Goal: Check status: Check status

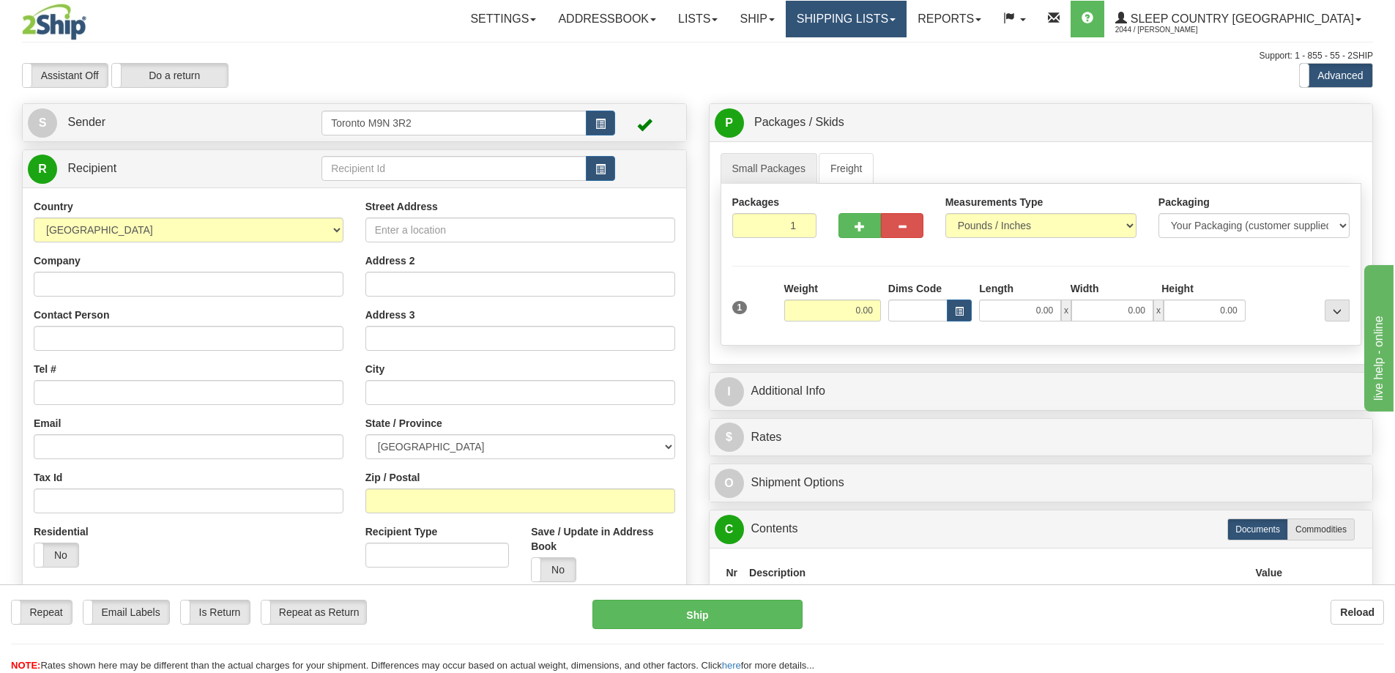
click at [907, 24] on link "Shipping lists" at bounding box center [846, 19] width 121 height 37
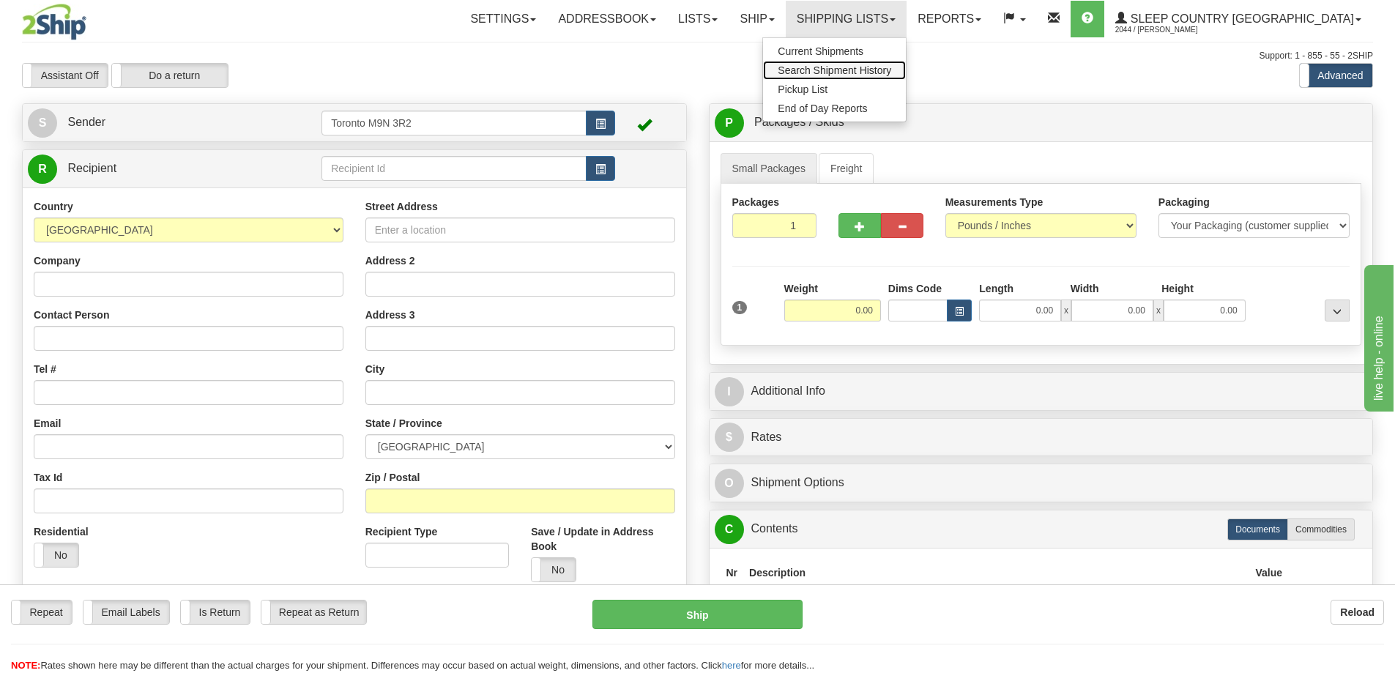
click at [885, 70] on span "Search Shipment History" at bounding box center [835, 70] width 114 height 12
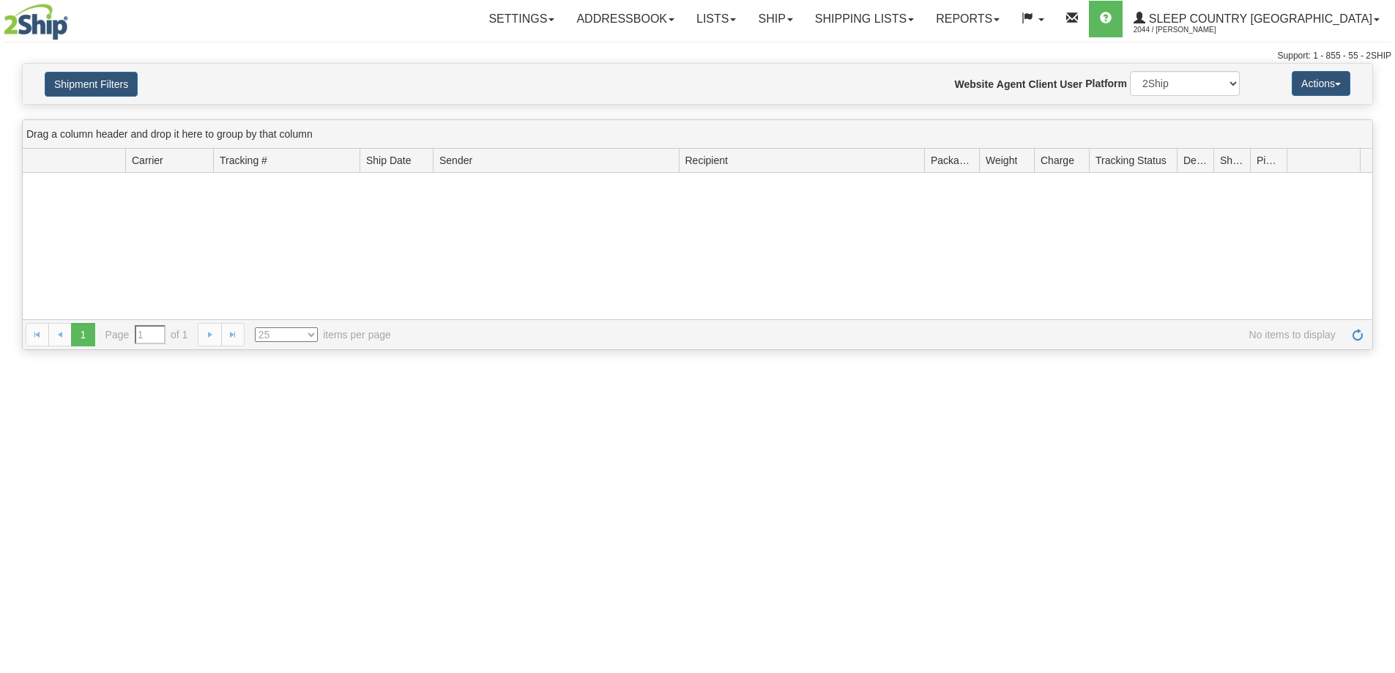
type input "From [DATE] To [DATE]"
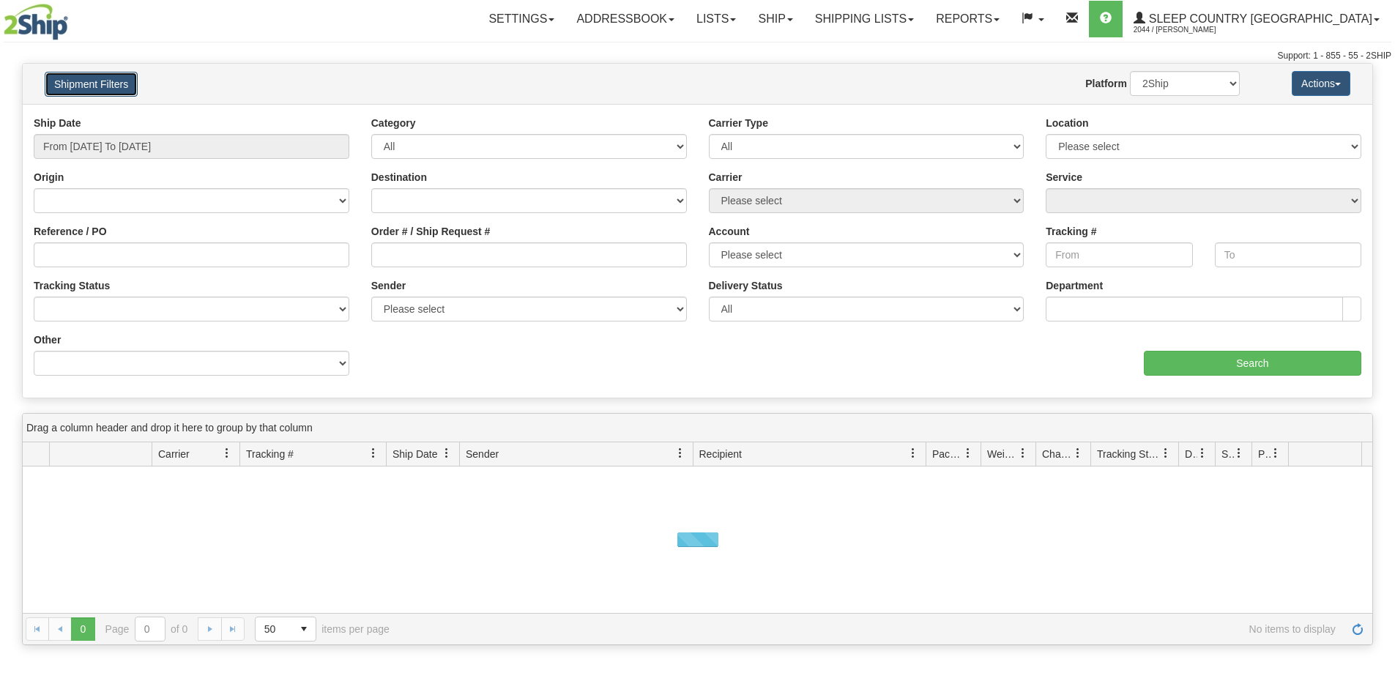
click at [99, 79] on button "Shipment Filters" at bounding box center [91, 84] width 93 height 25
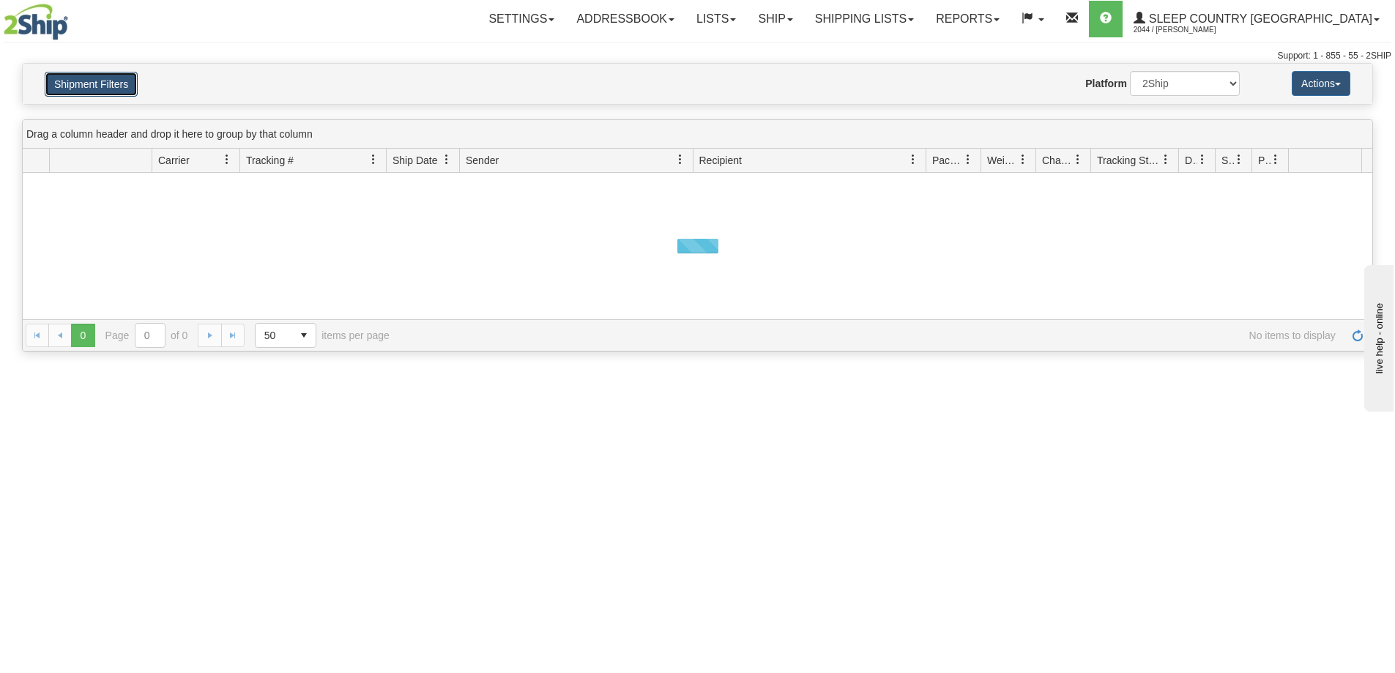
click at [99, 79] on button "Shipment Filters" at bounding box center [91, 84] width 93 height 25
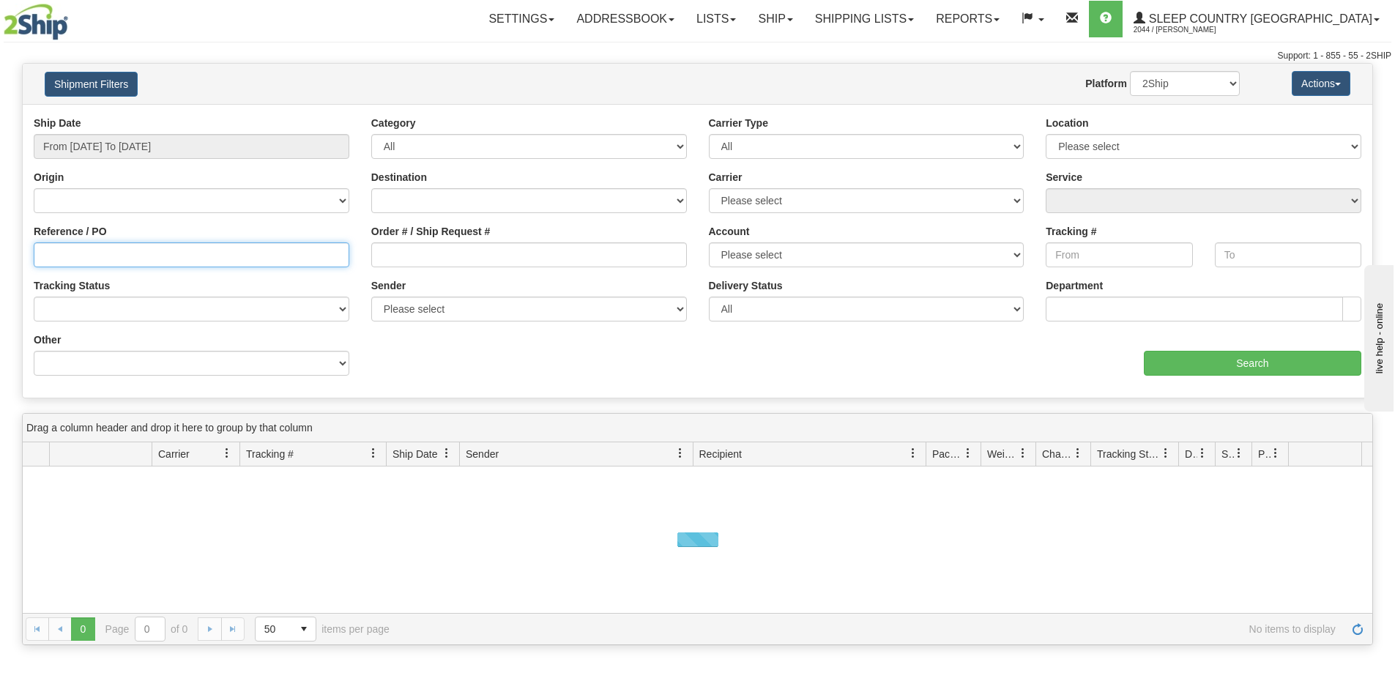
click at [208, 256] on input "Reference / PO" at bounding box center [192, 254] width 316 height 25
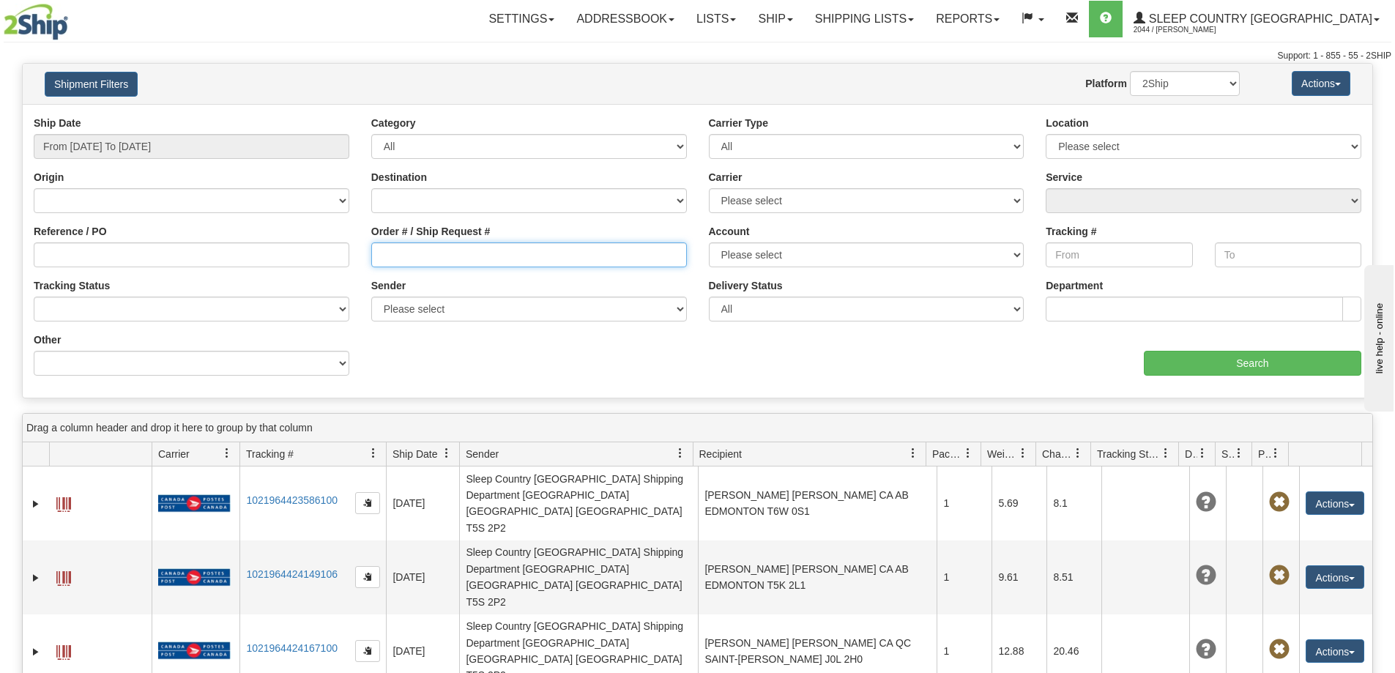
click at [391, 259] on input "Order # / Ship Request #" at bounding box center [529, 254] width 316 height 25
paste input "9000H966742"
type input "9000H966742"
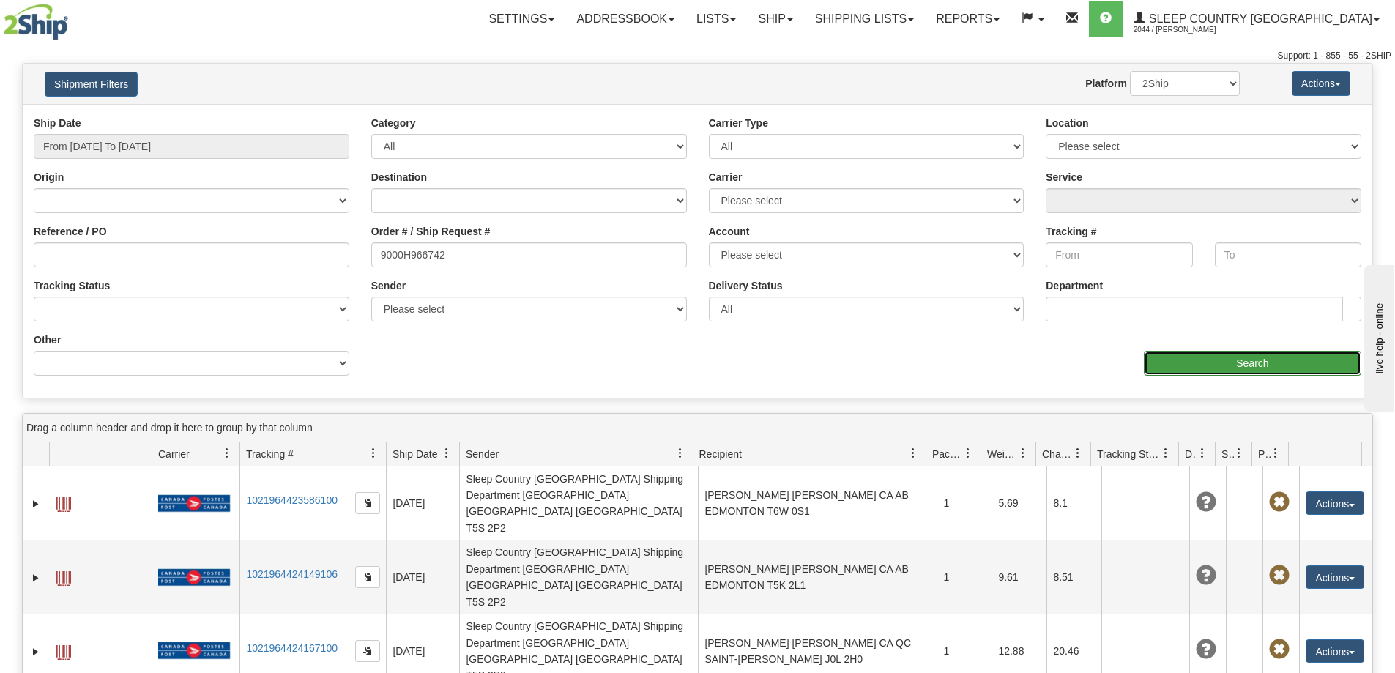
click at [1206, 363] on input "Search" at bounding box center [1253, 363] width 218 height 25
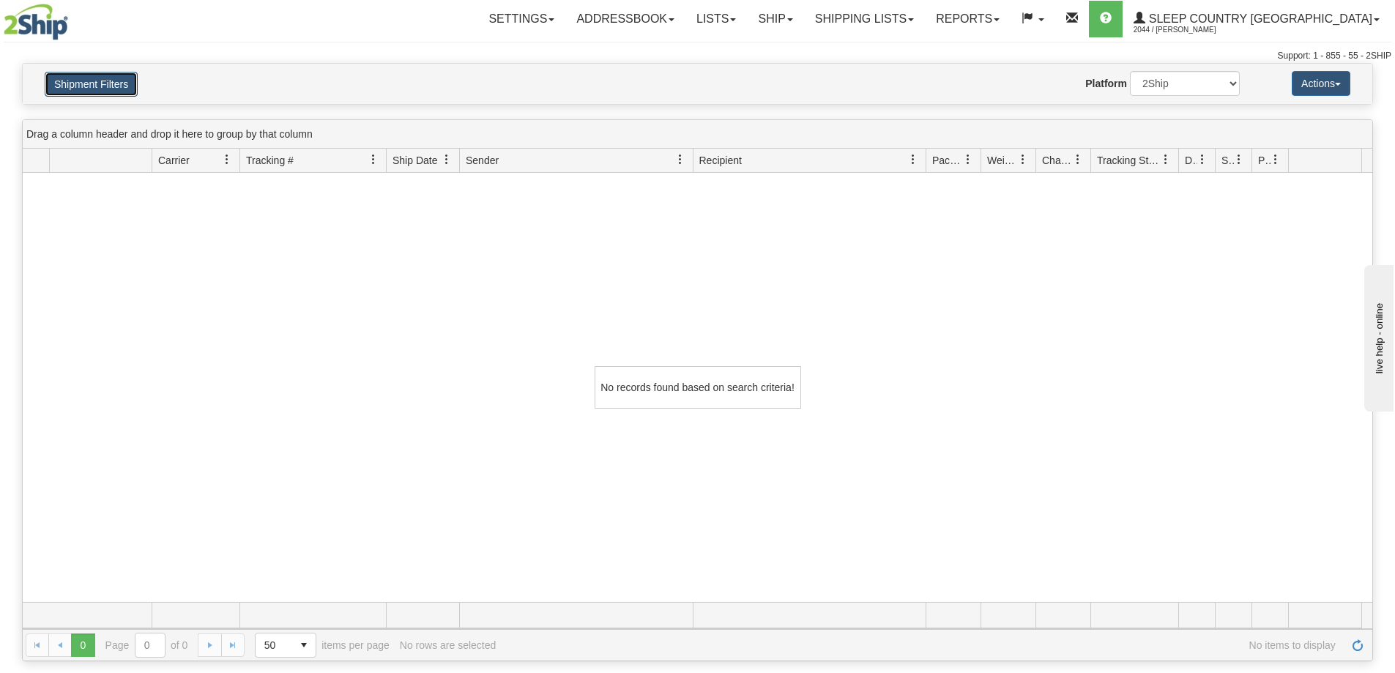
click at [94, 94] on button "Shipment Filters" at bounding box center [91, 84] width 93 height 25
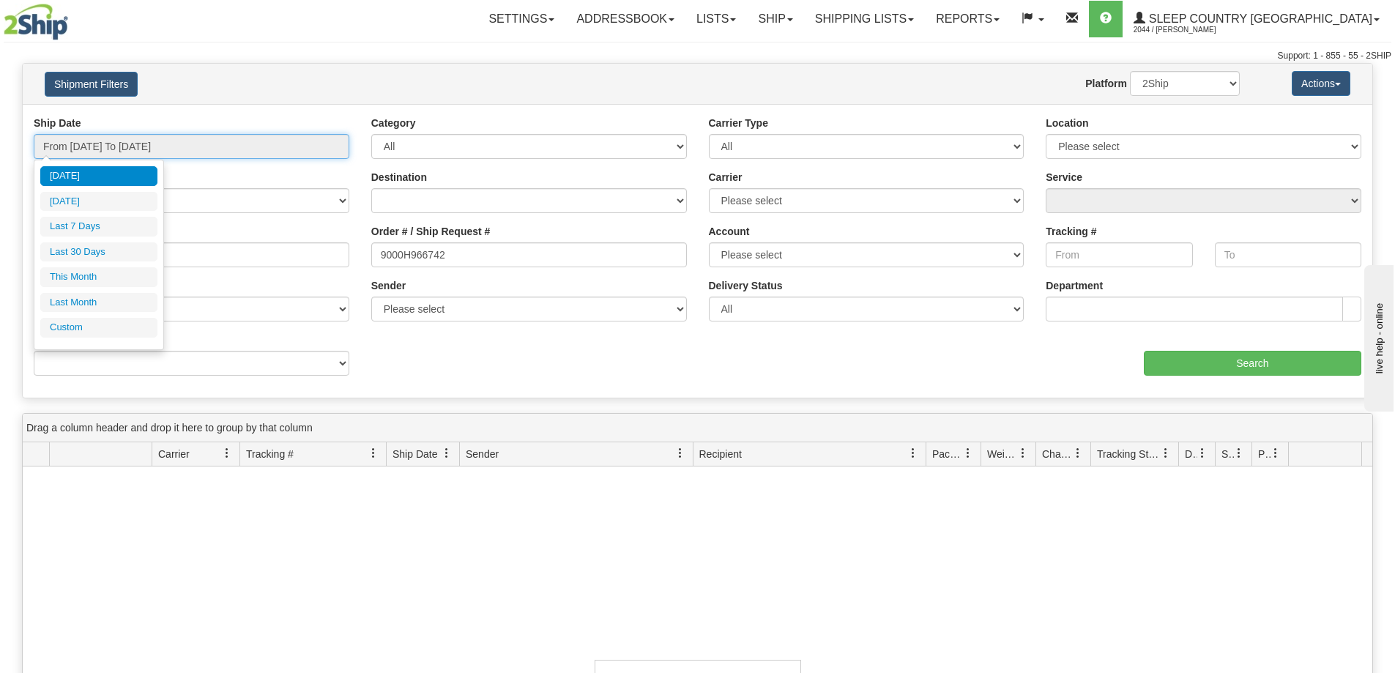
click at [184, 139] on input "From 08/10/2025 To 08/11/2025" at bounding box center [192, 146] width 316 height 25
click at [89, 248] on li "Last 30 Days" at bounding box center [98, 252] width 117 height 20
type input "From 07/13/2025 To 08/11/2025"
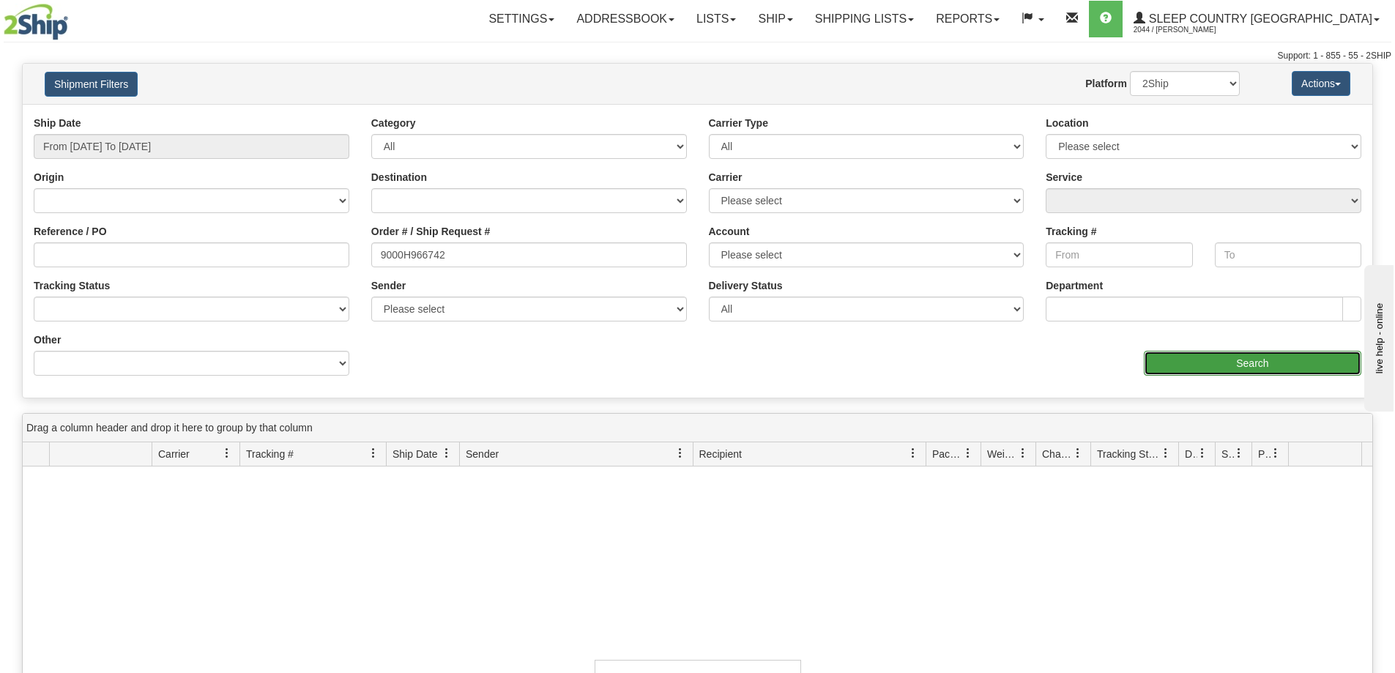
click at [1214, 366] on input "Search" at bounding box center [1253, 363] width 218 height 25
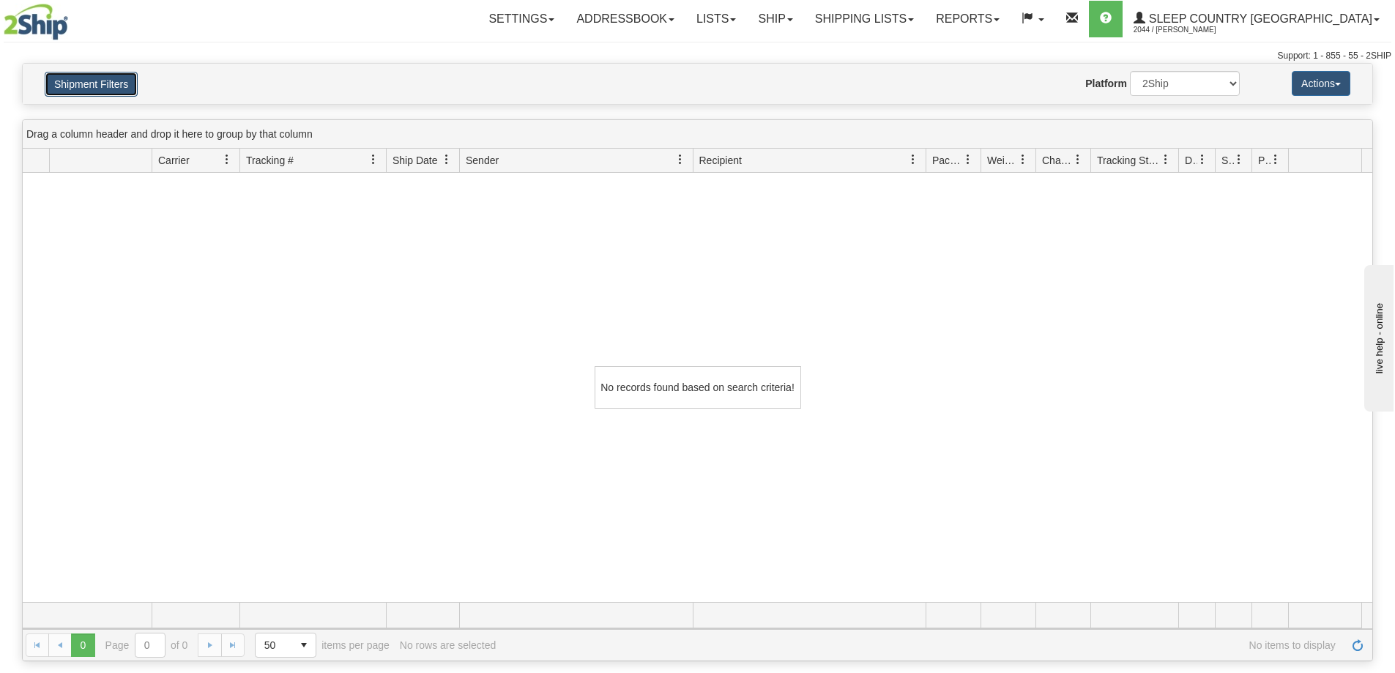
click at [75, 83] on button "Shipment Filters" at bounding box center [91, 84] width 93 height 25
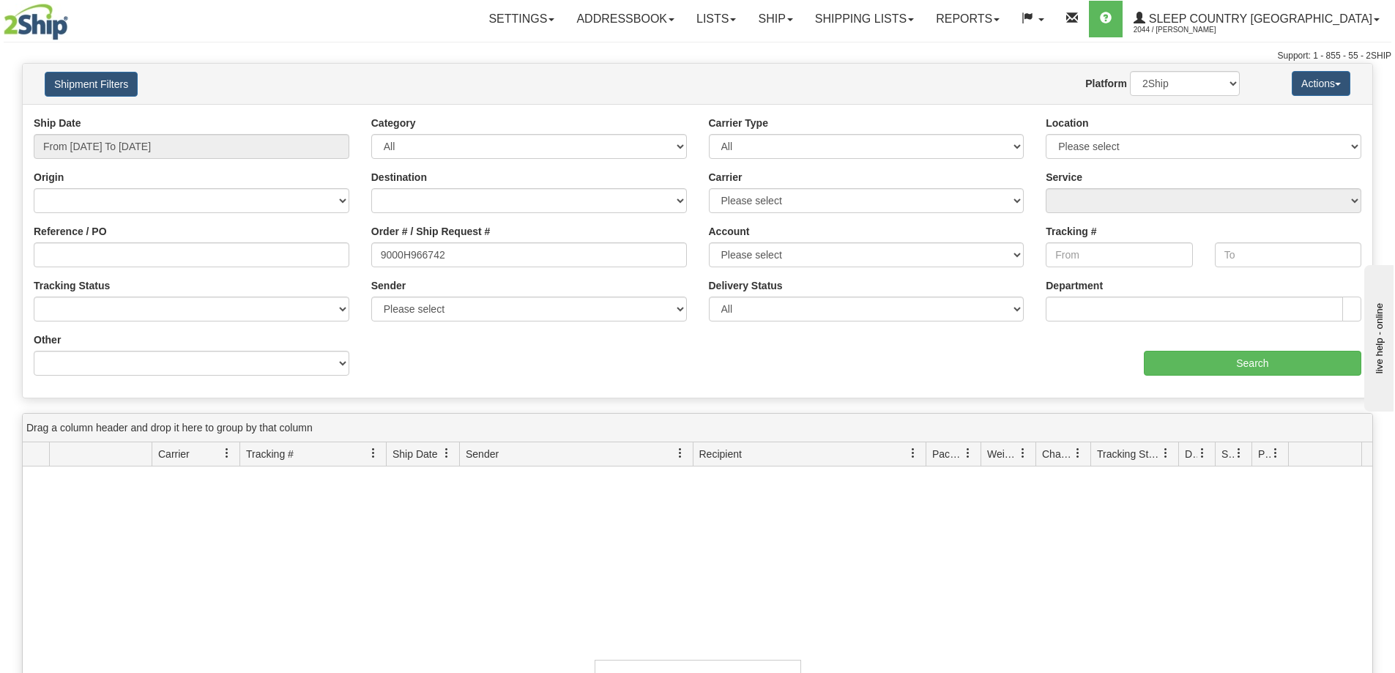
click at [497, 239] on div "Order # / Ship Request # 9000H966742" at bounding box center [529, 245] width 316 height 43
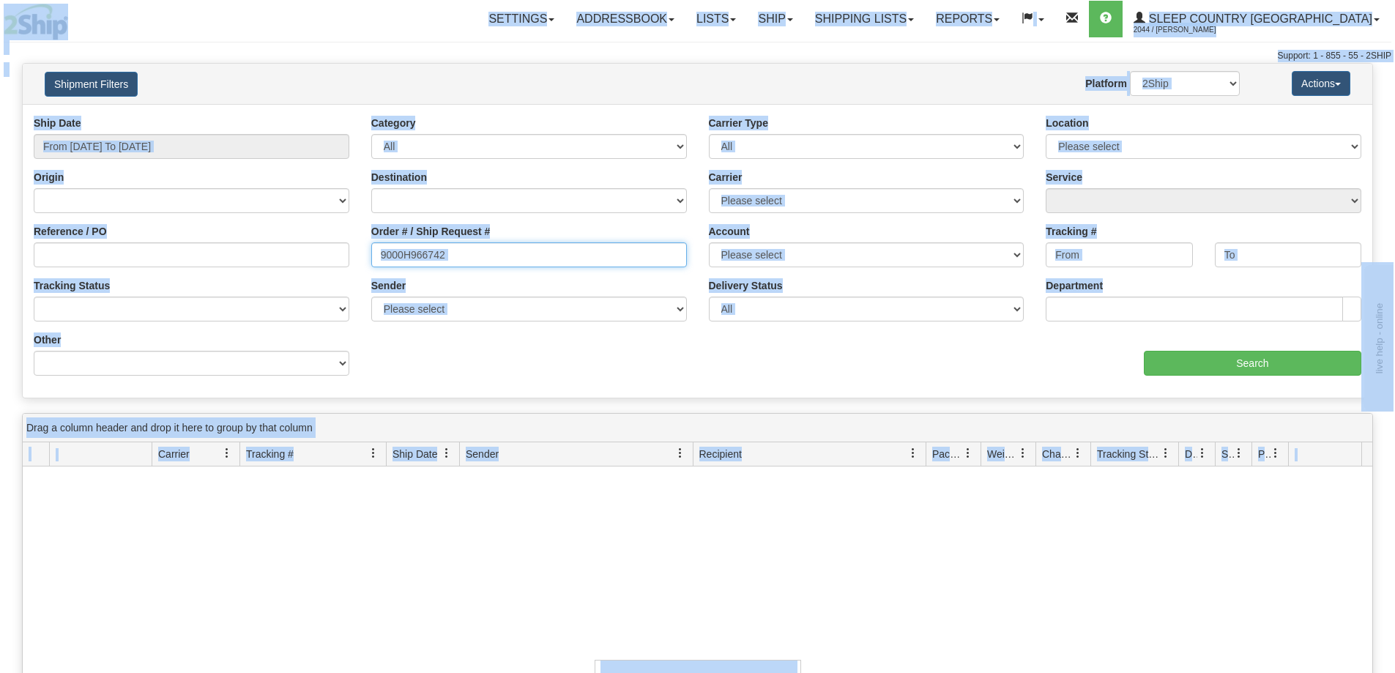
click at [486, 249] on input "9000H966742" at bounding box center [529, 254] width 316 height 25
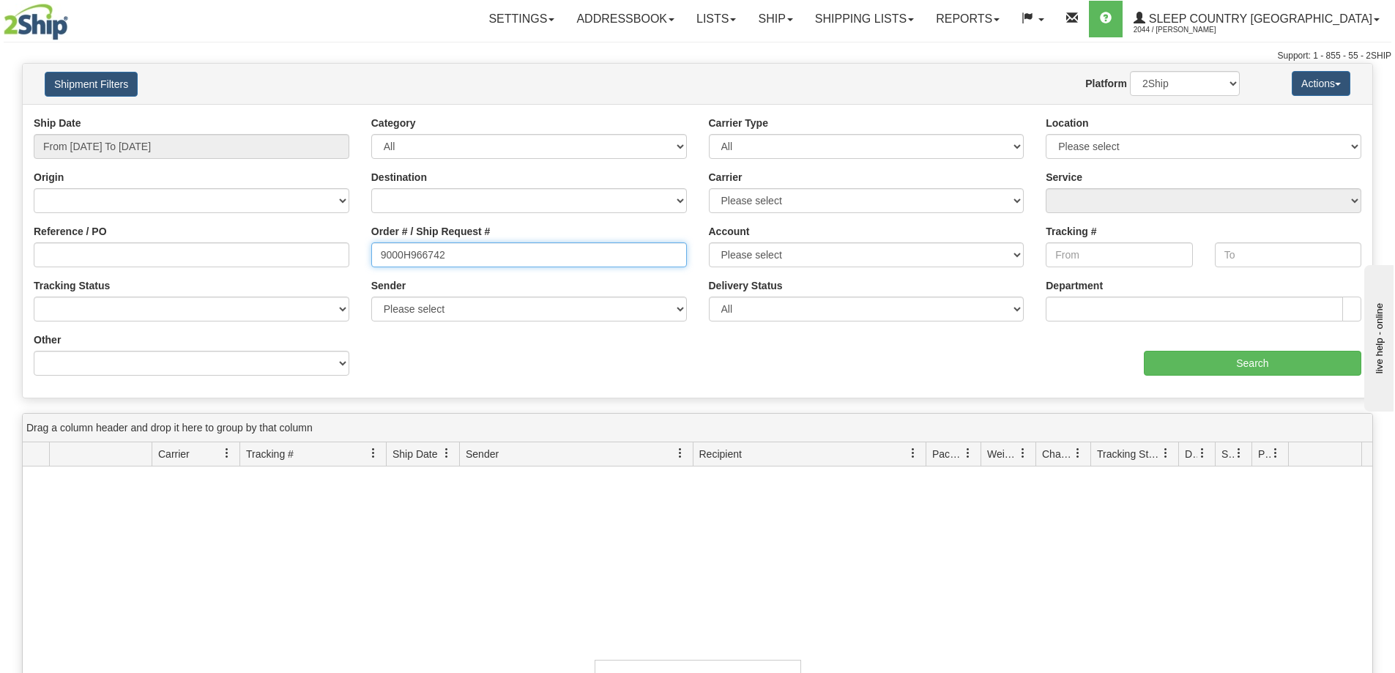
paste input "1051628"
type input "1051628"
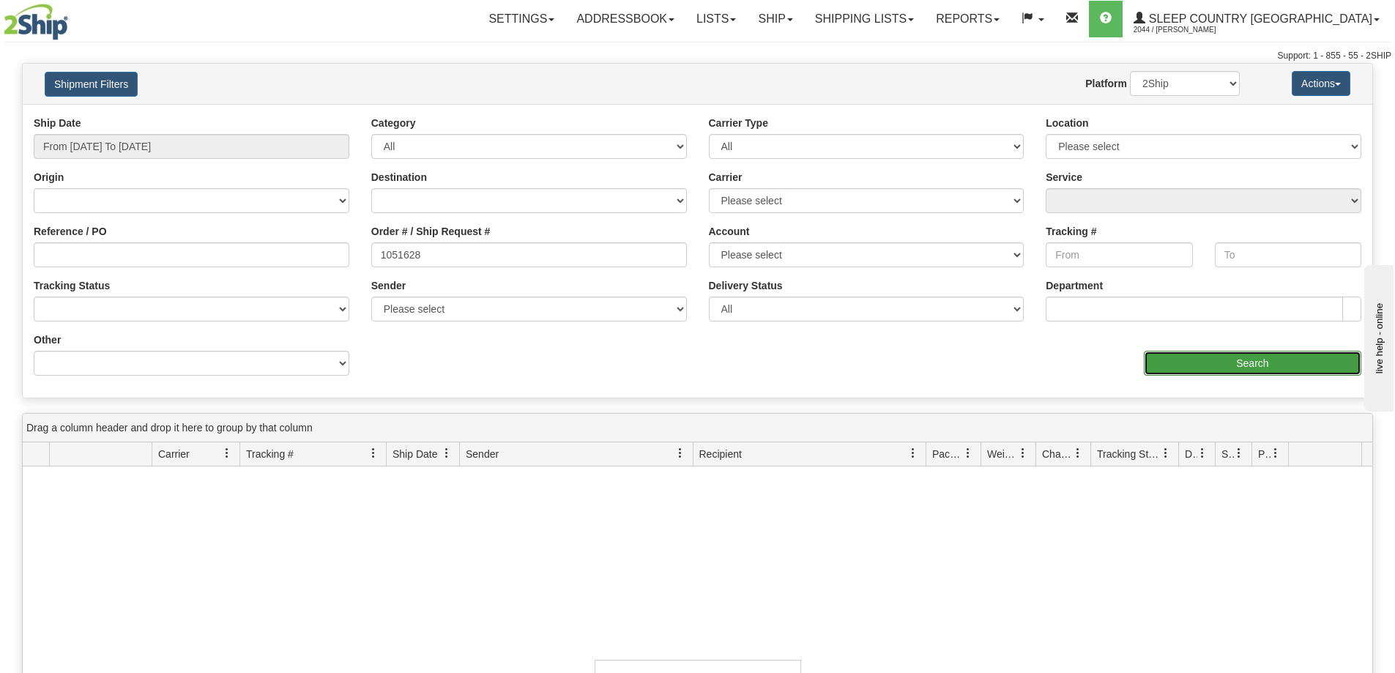
click at [1159, 371] on input "Search" at bounding box center [1253, 363] width 218 height 25
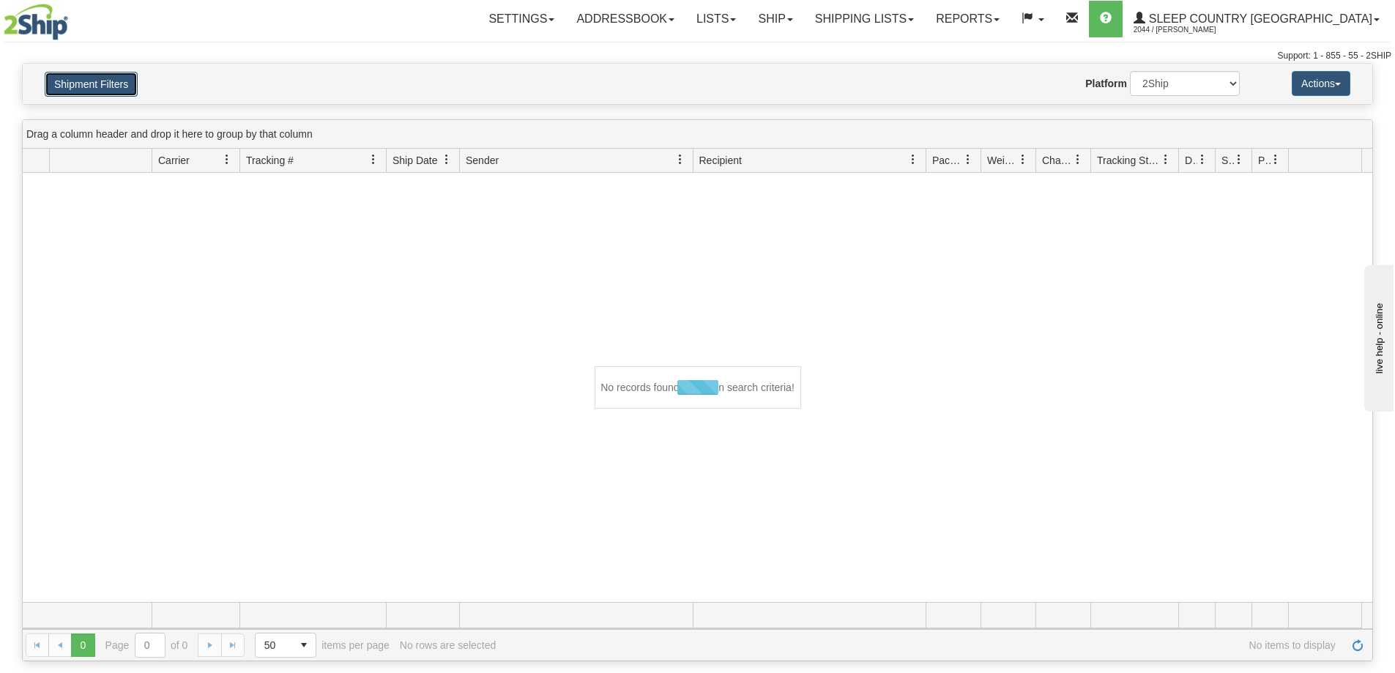
click at [98, 90] on button "Shipment Filters" at bounding box center [91, 84] width 93 height 25
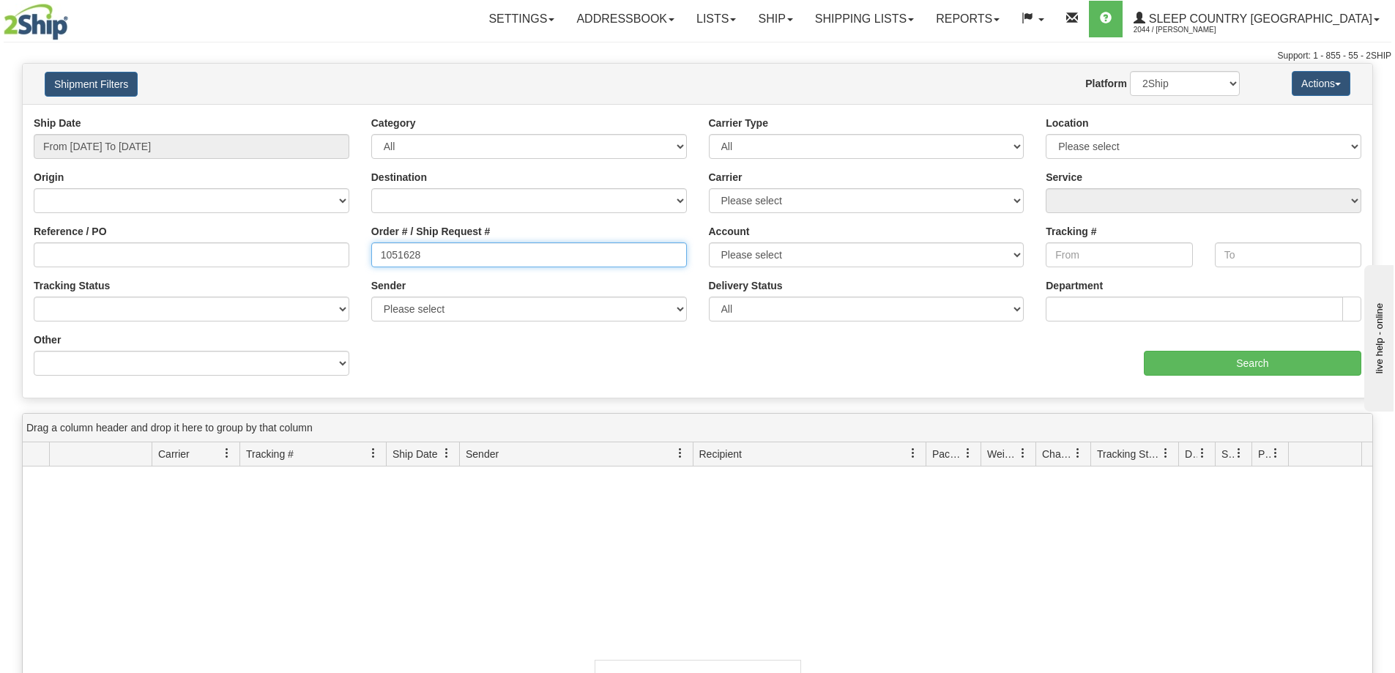
click at [479, 253] on input "1051628" at bounding box center [529, 254] width 316 height 25
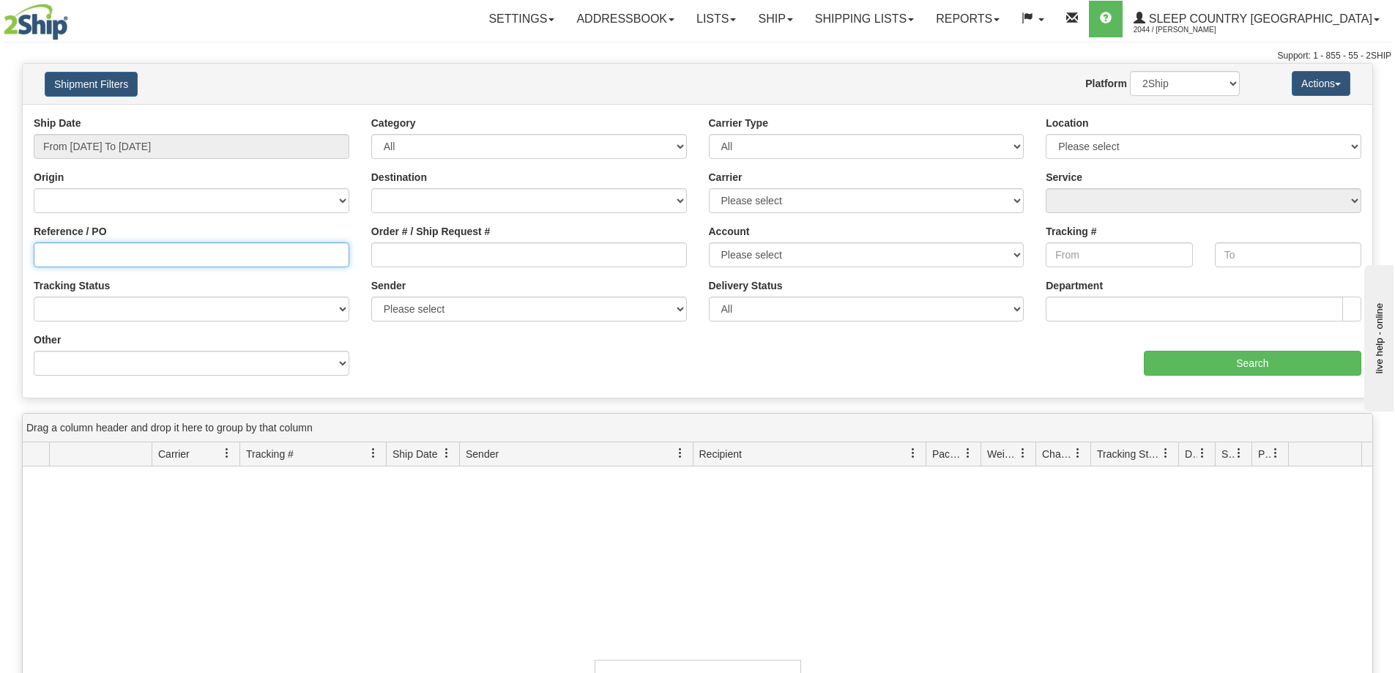
click at [160, 258] on input "Reference / PO" at bounding box center [192, 254] width 316 height 25
paste input "1051628"
type input "1051628"
click at [1252, 347] on div "aaa Search" at bounding box center [1035, 353] width 675 height 43
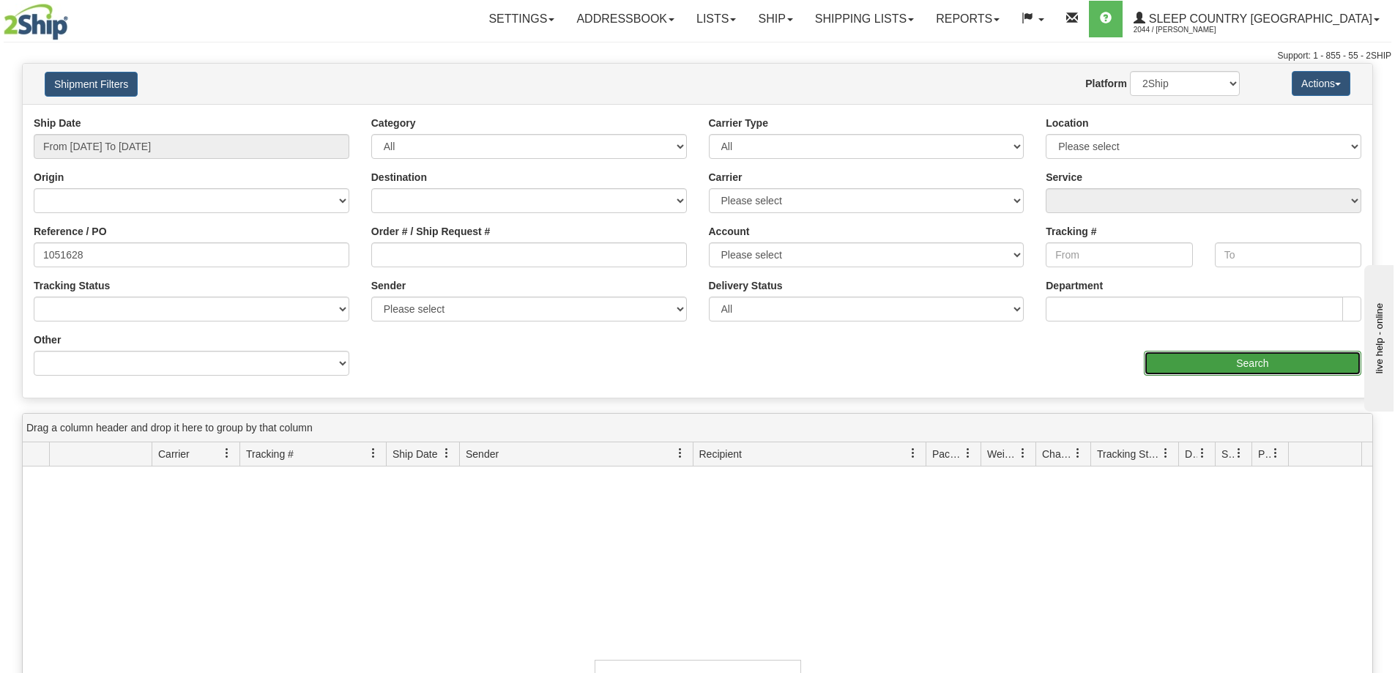
click at [1203, 364] on input "Search" at bounding box center [1253, 363] width 218 height 25
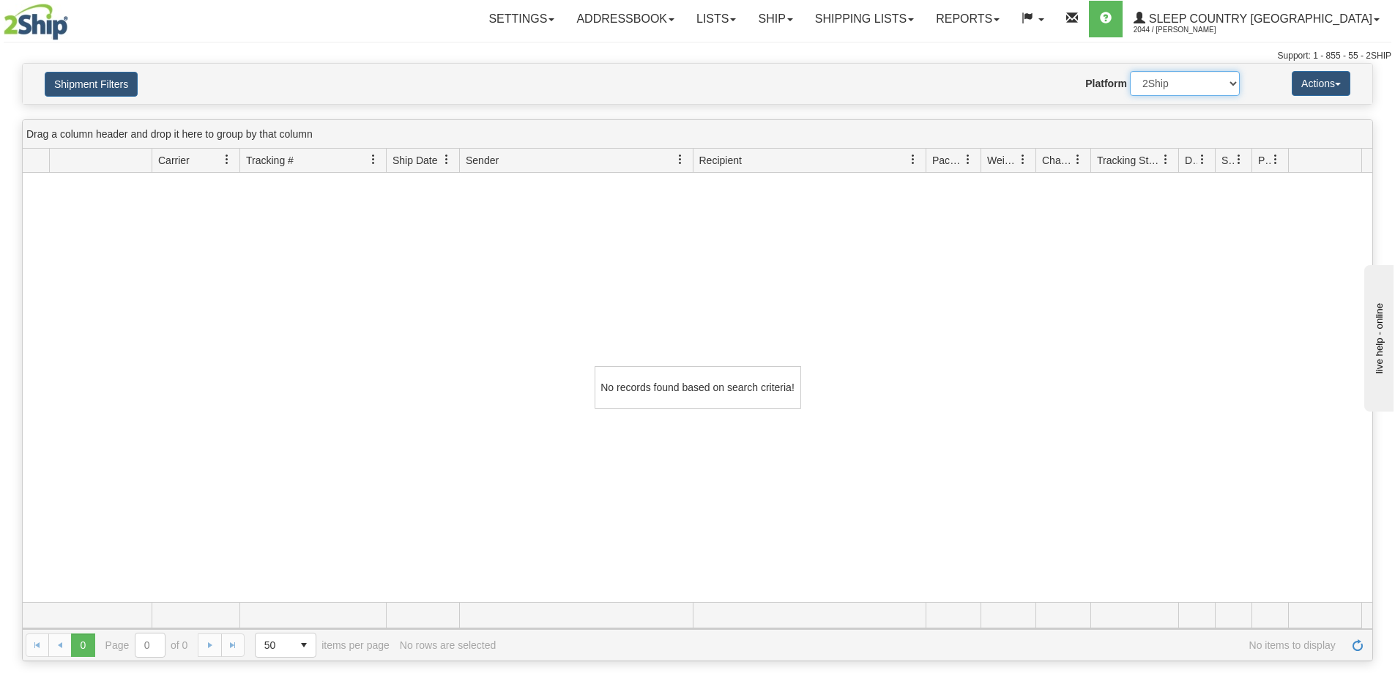
click at [1221, 86] on select "2Ship Imported" at bounding box center [1185, 83] width 110 height 25
select select "1"
click at [1130, 71] on select "2Ship Imported" at bounding box center [1185, 83] width 110 height 25
click at [65, 73] on button "Shipment Filters" at bounding box center [91, 84] width 93 height 25
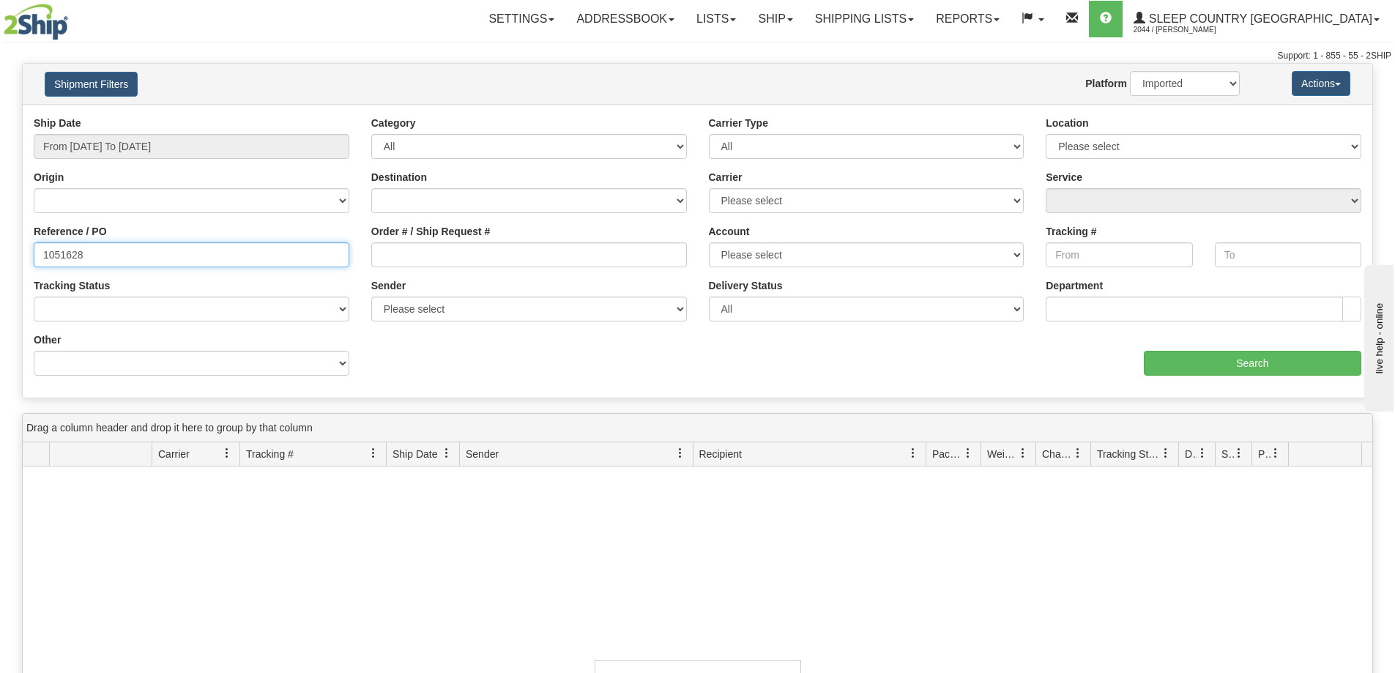
click at [182, 261] on input "1051628" at bounding box center [192, 254] width 316 height 25
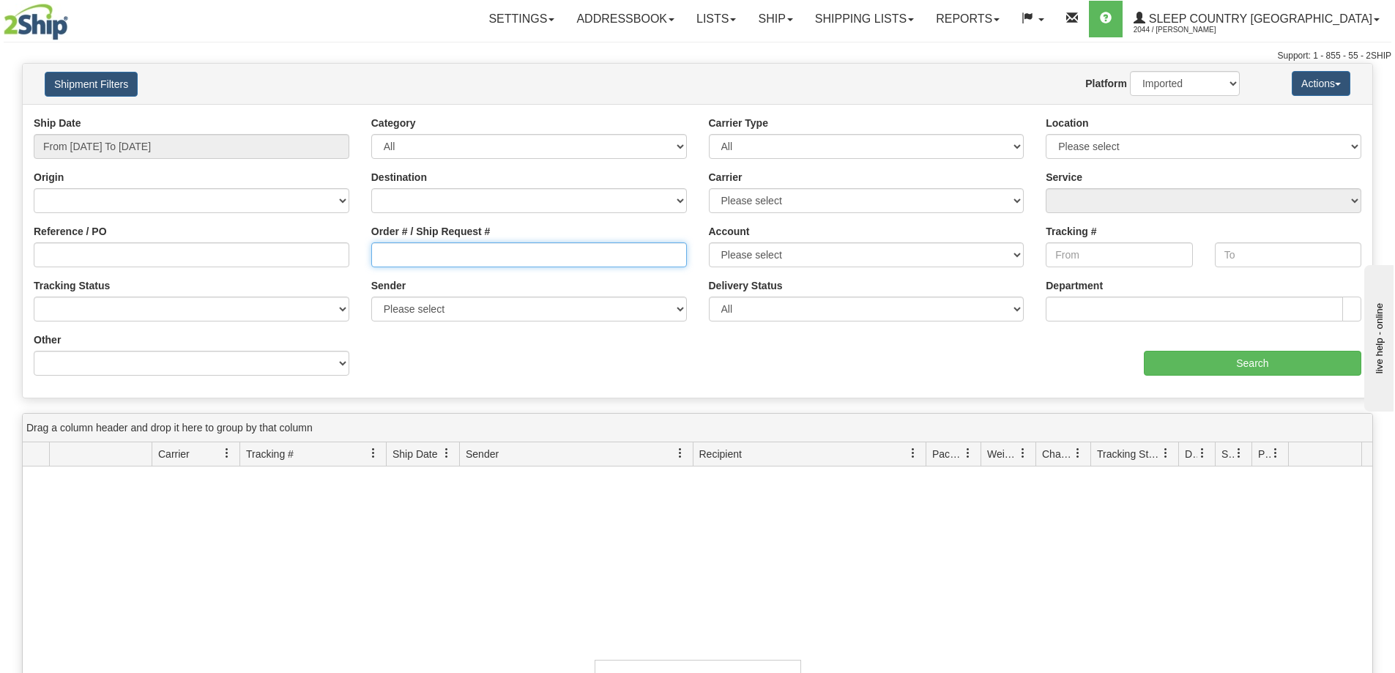
click at [516, 262] on input "Order # / Ship Request #" at bounding box center [529, 254] width 316 height 25
paste input "1051628"
type input "1051628"
click at [1216, 378] on div "Ship Date From 07/13/2025 To 08/11/2025 Category All Inbound Outbound Carrier T…" at bounding box center [698, 251] width 1350 height 271
click at [1151, 347] on div "aaa Search" at bounding box center [1035, 353] width 675 height 43
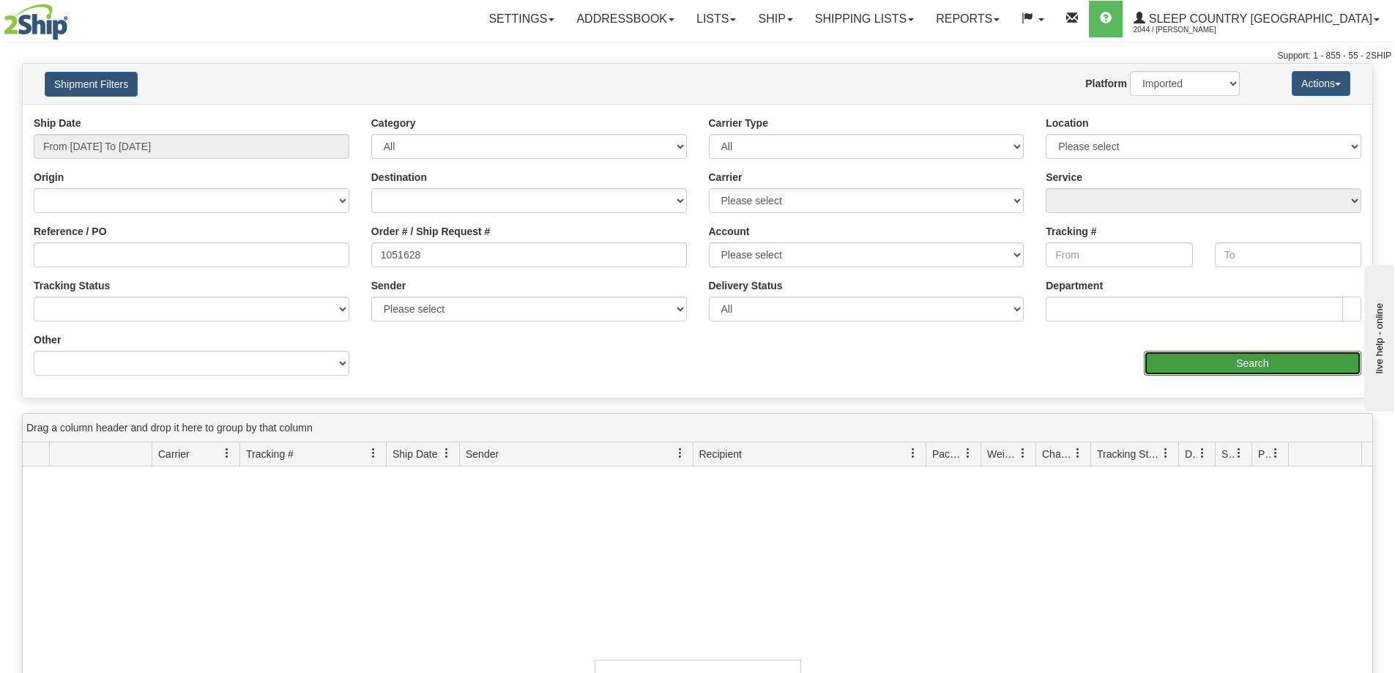
click at [1156, 357] on input "Search" at bounding box center [1253, 363] width 218 height 25
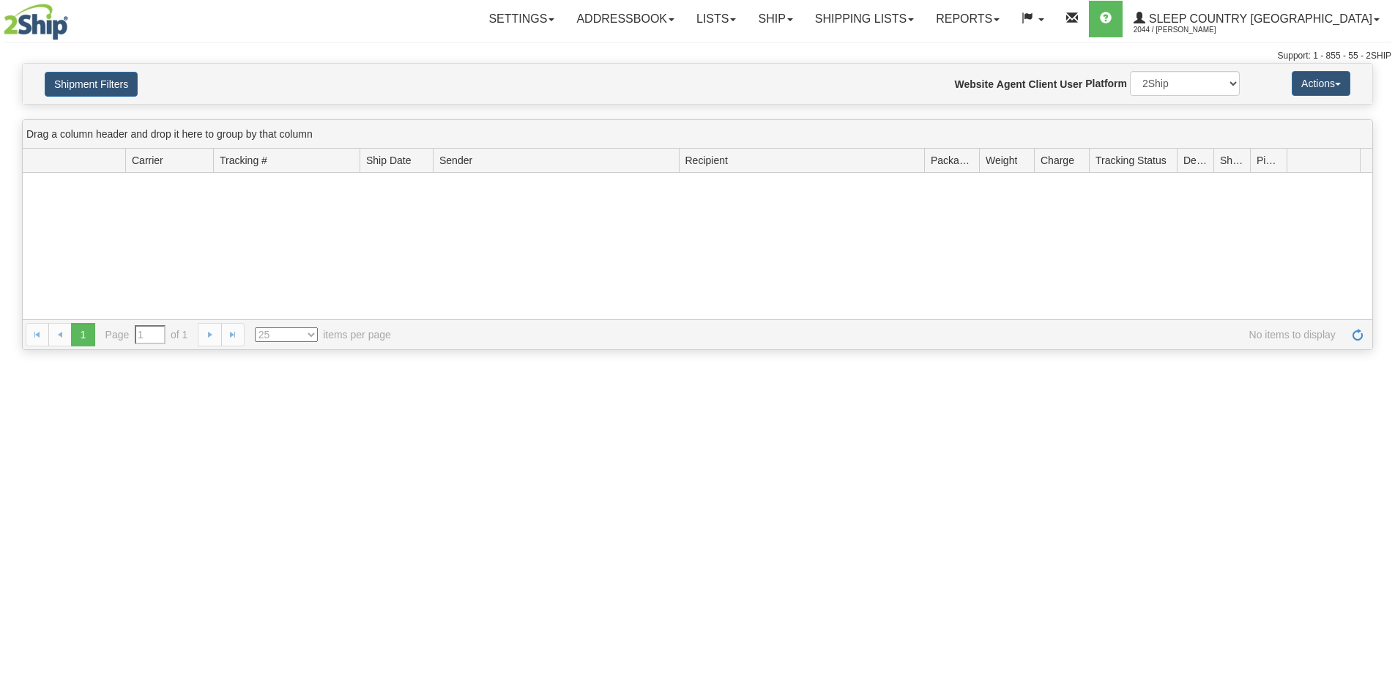
type input "From [DATE] To [DATE]"
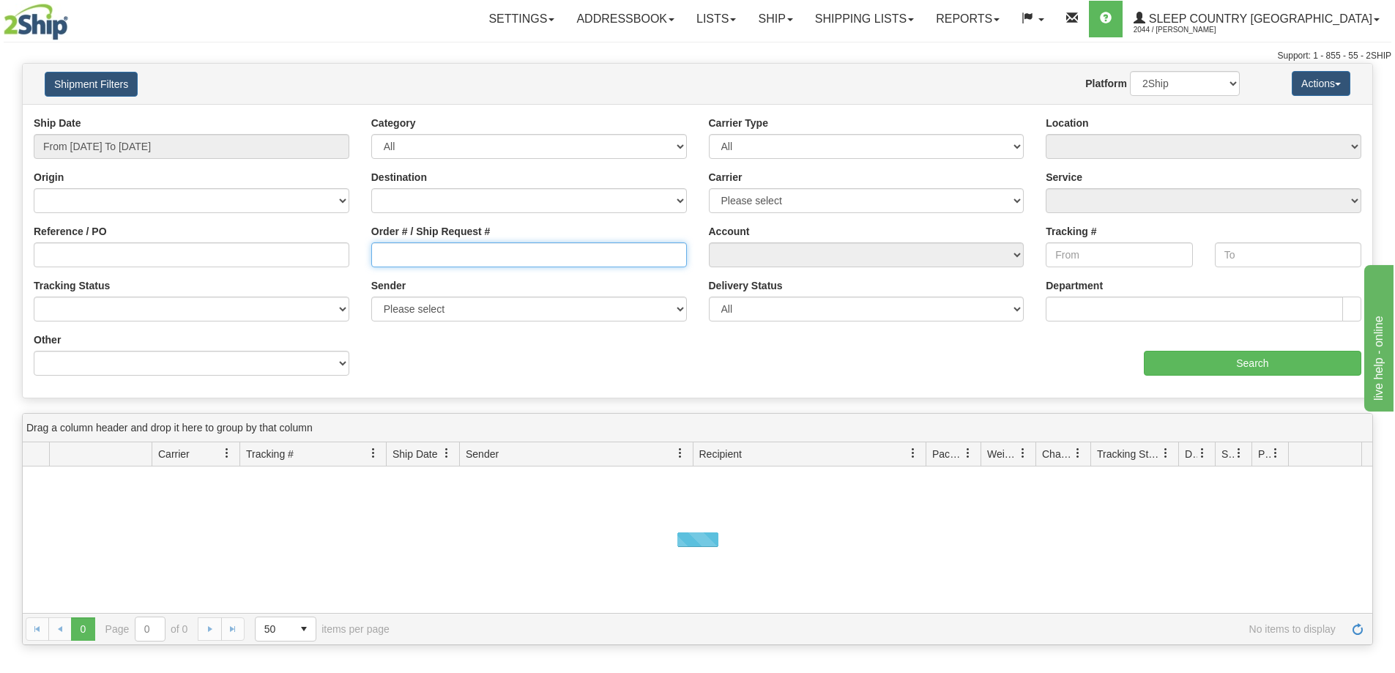
click at [425, 263] on input "Order # / Ship Request #" at bounding box center [529, 254] width 316 height 25
paste input "9000H962532"
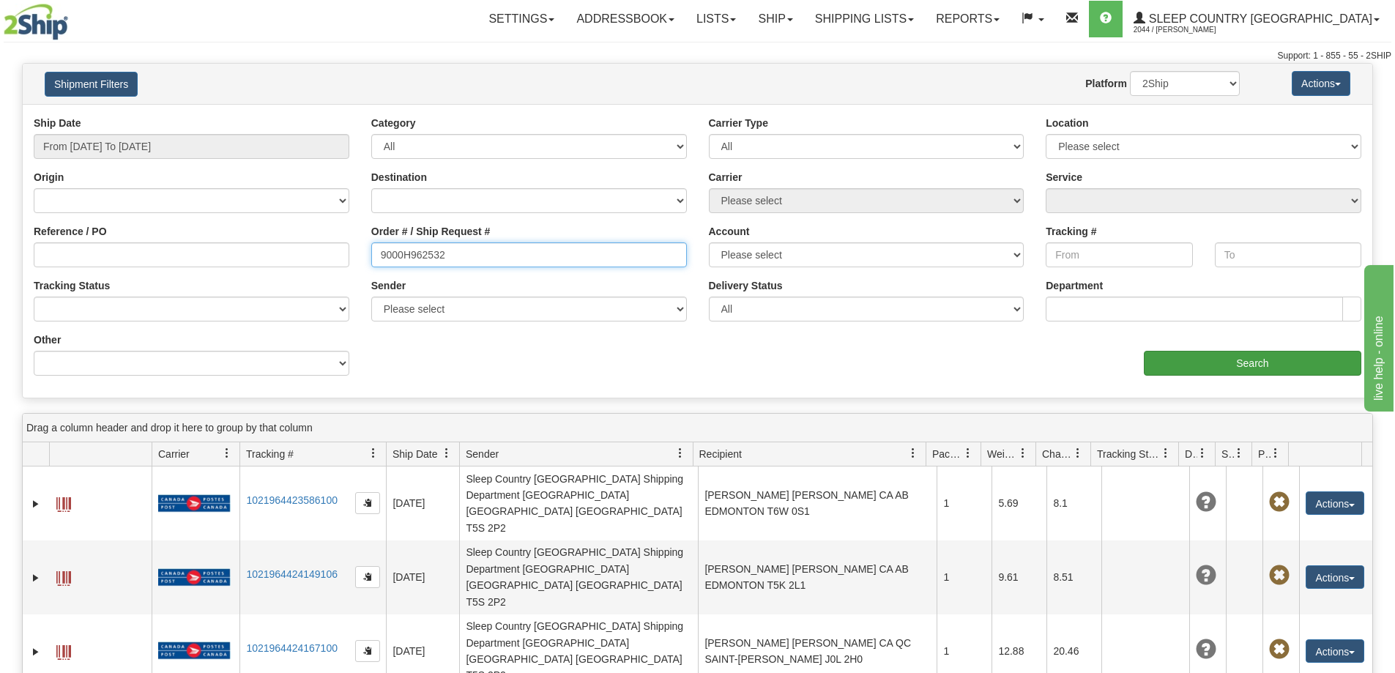
type input "9000H962532"
click at [1167, 369] on input "Search" at bounding box center [1253, 363] width 218 height 25
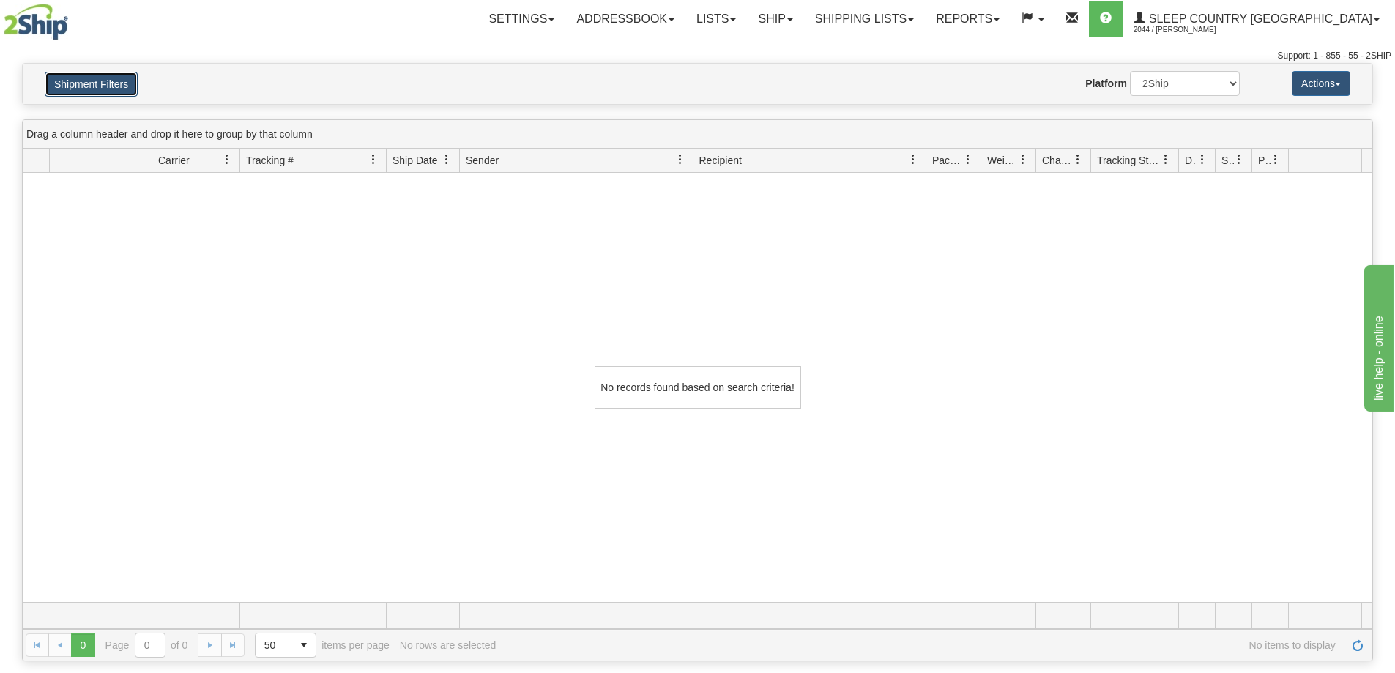
click at [127, 85] on button "Shipment Filters" at bounding box center [91, 84] width 93 height 25
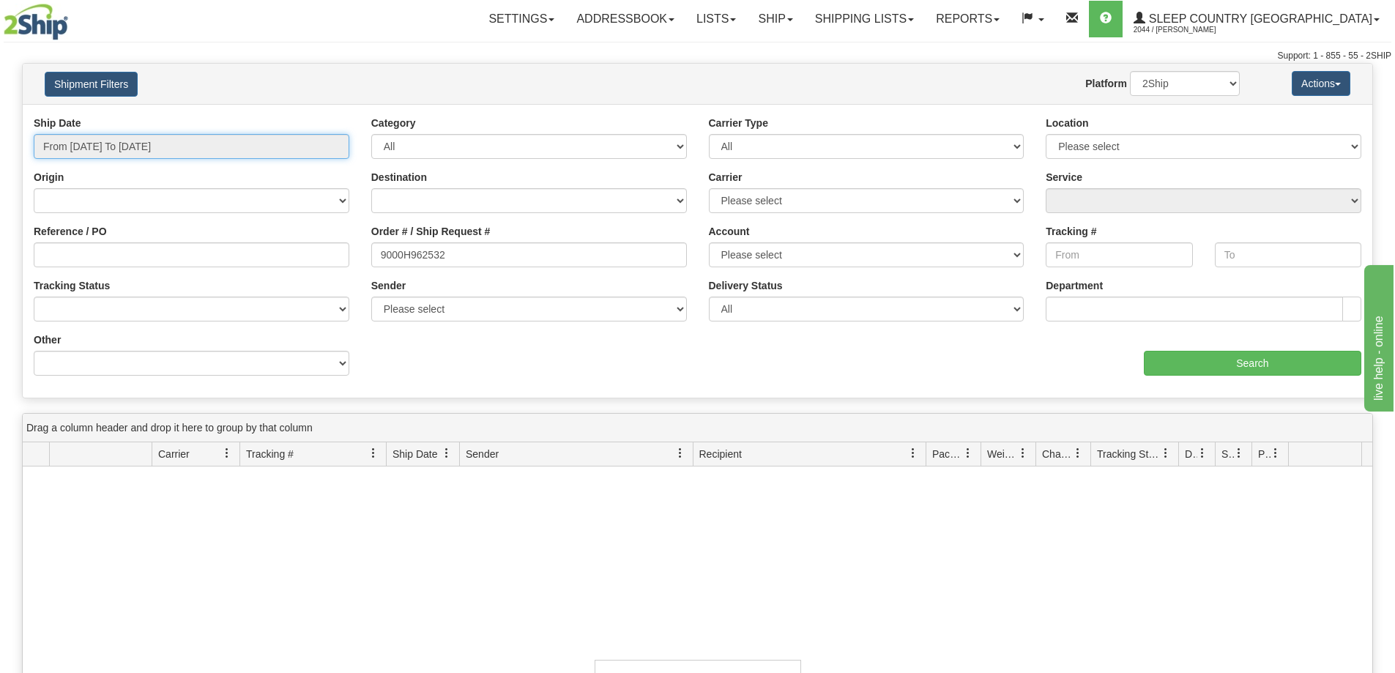
click at [249, 158] on input "From 08/10/2025 To 08/11/2025" at bounding box center [192, 146] width 316 height 25
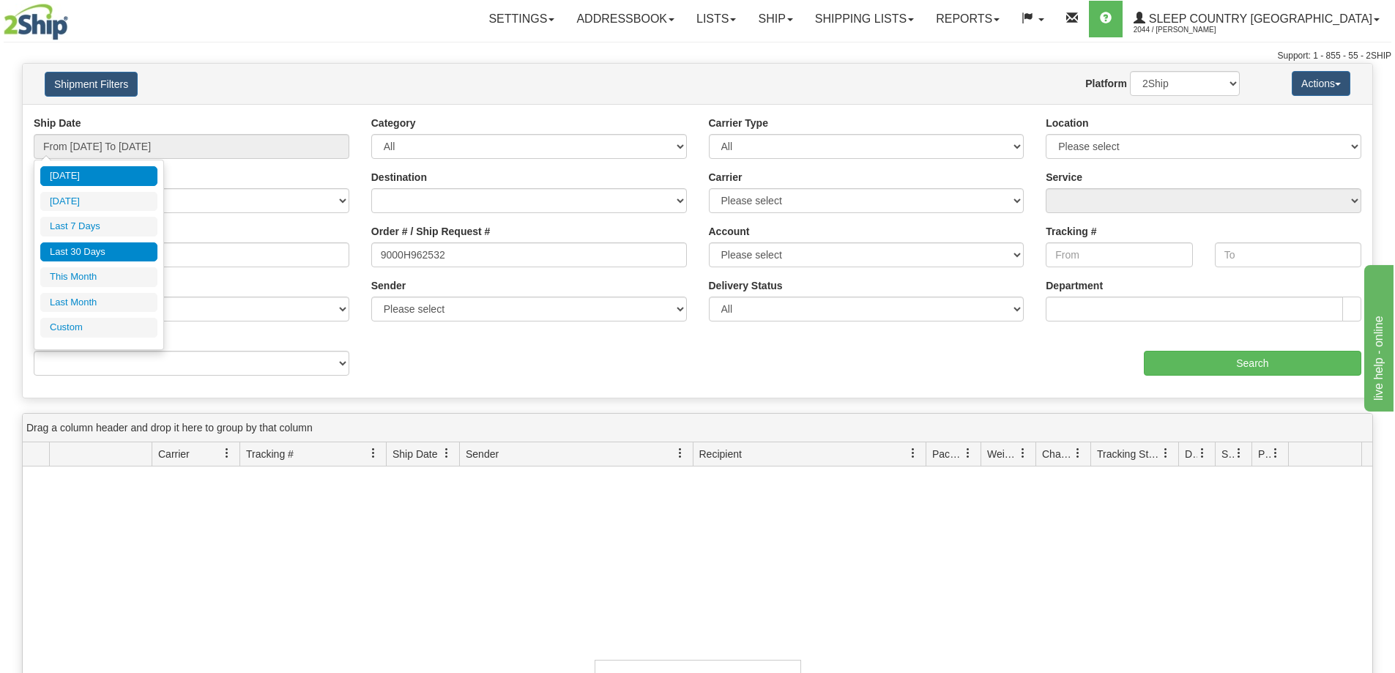
click at [113, 248] on li "Last 30 Days" at bounding box center [98, 252] width 117 height 20
type input "From 07/13/2025 To 08/11/2025"
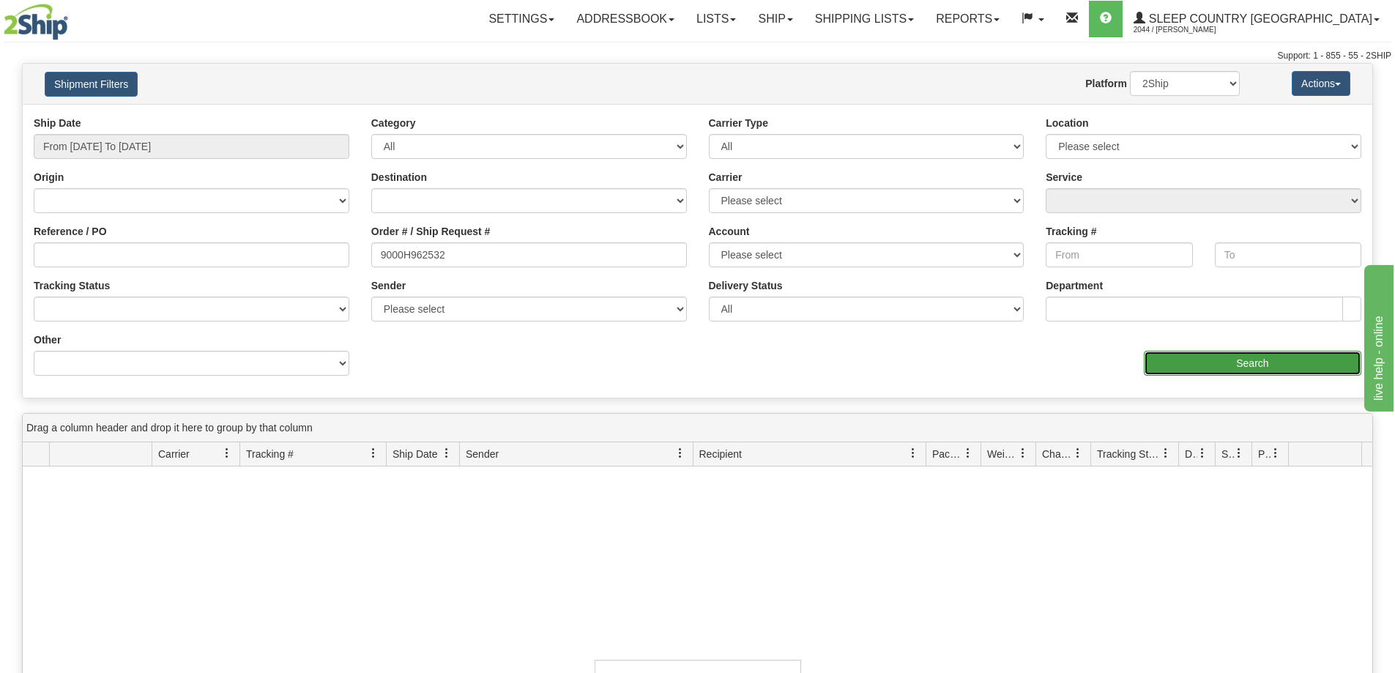
click at [1148, 354] on input "Search" at bounding box center [1253, 363] width 218 height 25
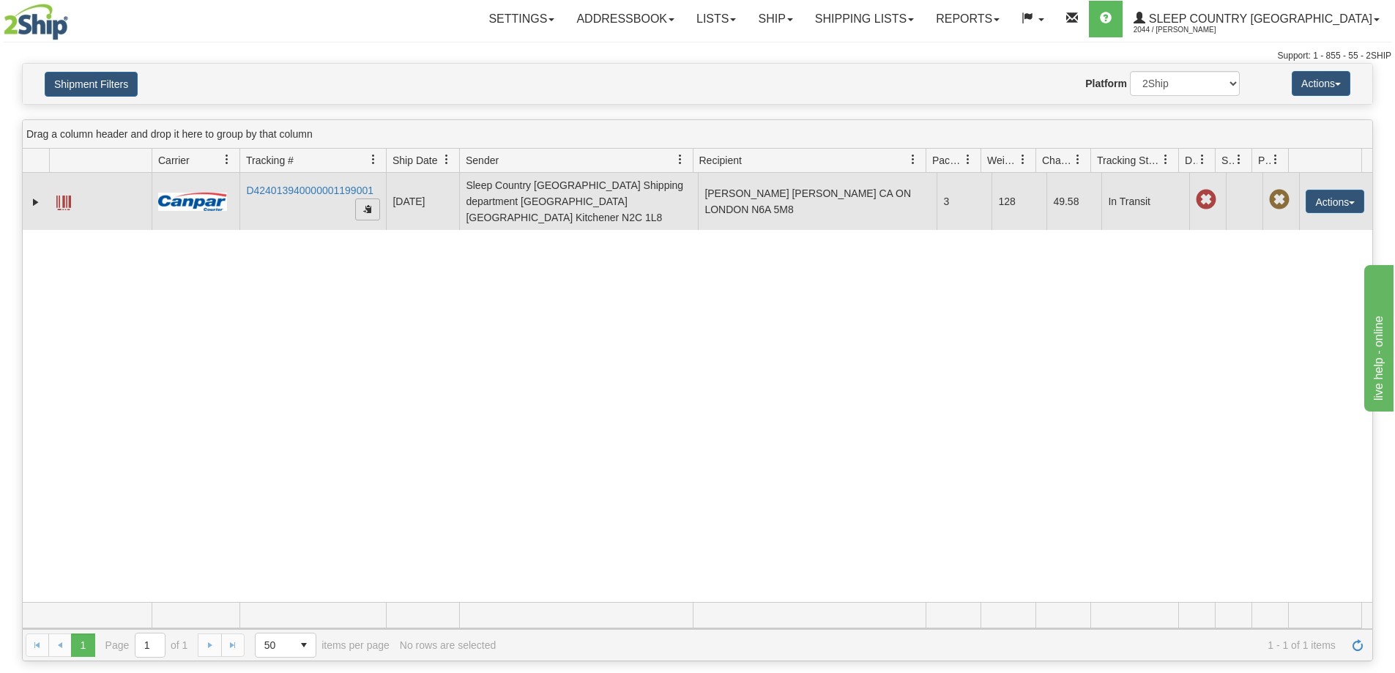
click at [363, 204] on span "button" at bounding box center [367, 208] width 9 height 9
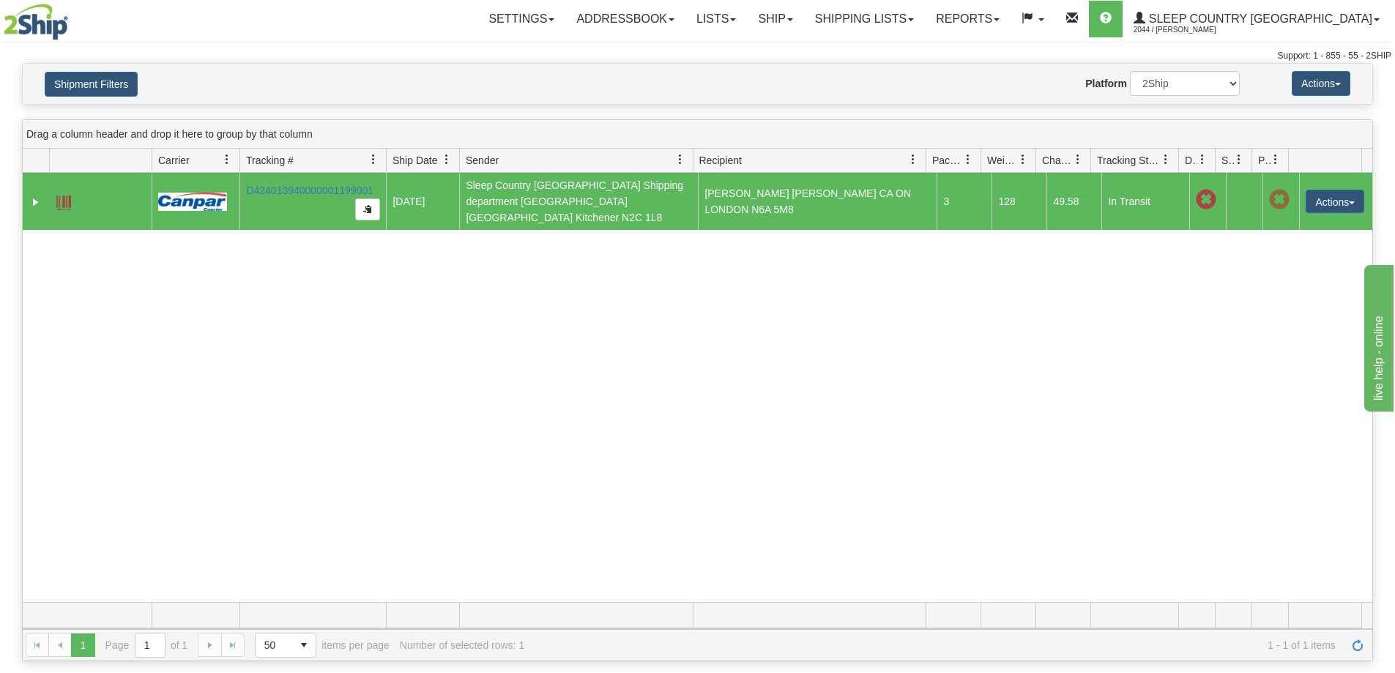
click at [1044, 307] on div "31397710 2044 D424013940000001199001 08/06/2025 08/06/2025 09:58:30 AM Sleep Co…" at bounding box center [698, 387] width 1350 height 429
click at [367, 204] on span "button" at bounding box center [367, 208] width 9 height 9
